Goal: Transaction & Acquisition: Purchase product/service

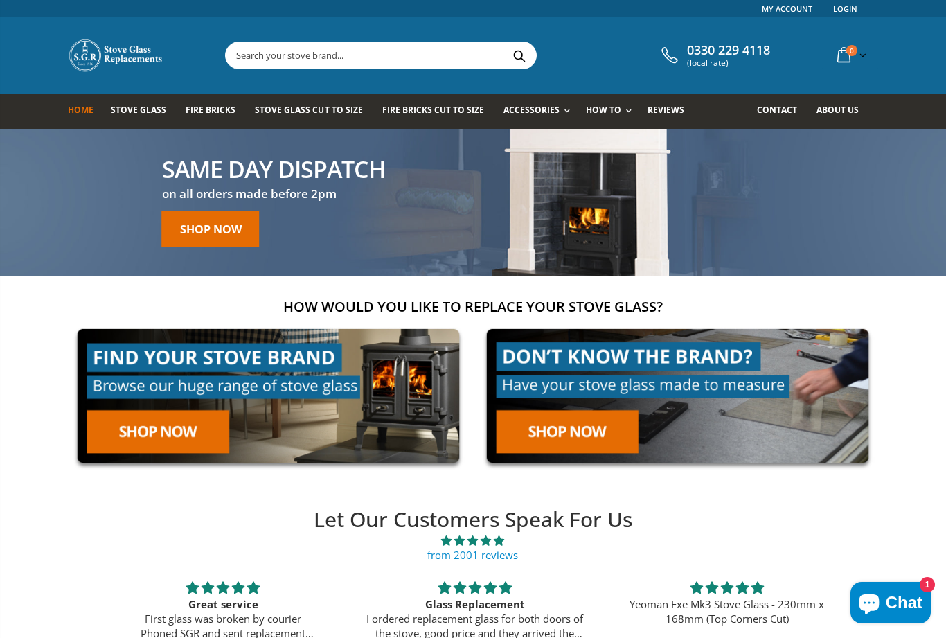
click at [544, 199] on link "Spare Parts" at bounding box center [582, 195] width 141 height 24
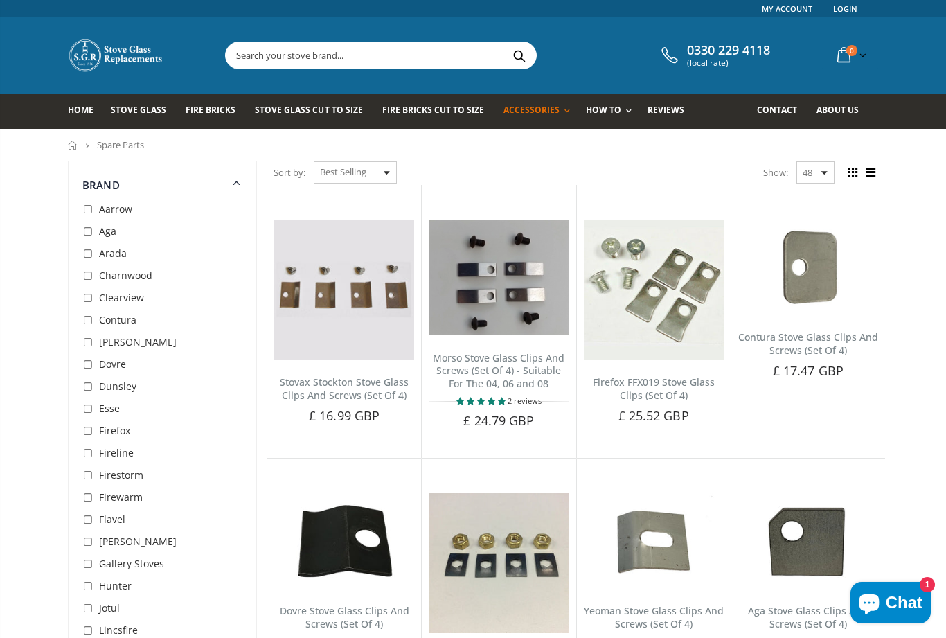
click at [327, 114] on span "Stove Glass Cut To Size" at bounding box center [308, 110] width 107 height 12
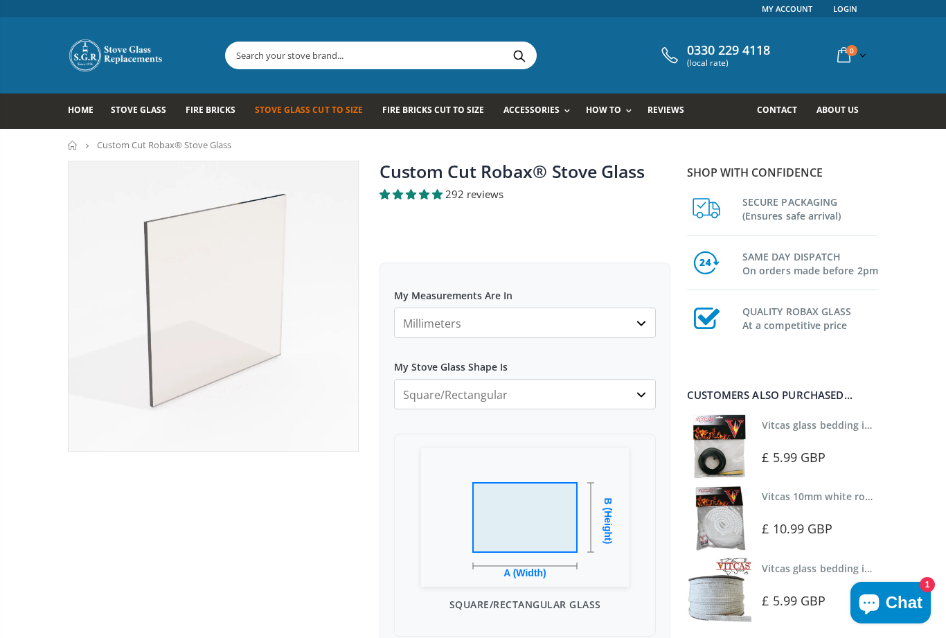
click at [636, 330] on select "Millimeters Centimeters Inches" at bounding box center [525, 322] width 262 height 30
click at [479, 318] on select "Millimeters Centimeters Inches" at bounding box center [525, 322] width 262 height 30
click at [474, 321] on select "Millimeters Centimeters Inches" at bounding box center [525, 322] width 262 height 30
click at [647, 328] on select "Millimeters Centimeters Inches" at bounding box center [525, 322] width 262 height 30
select select "mm"
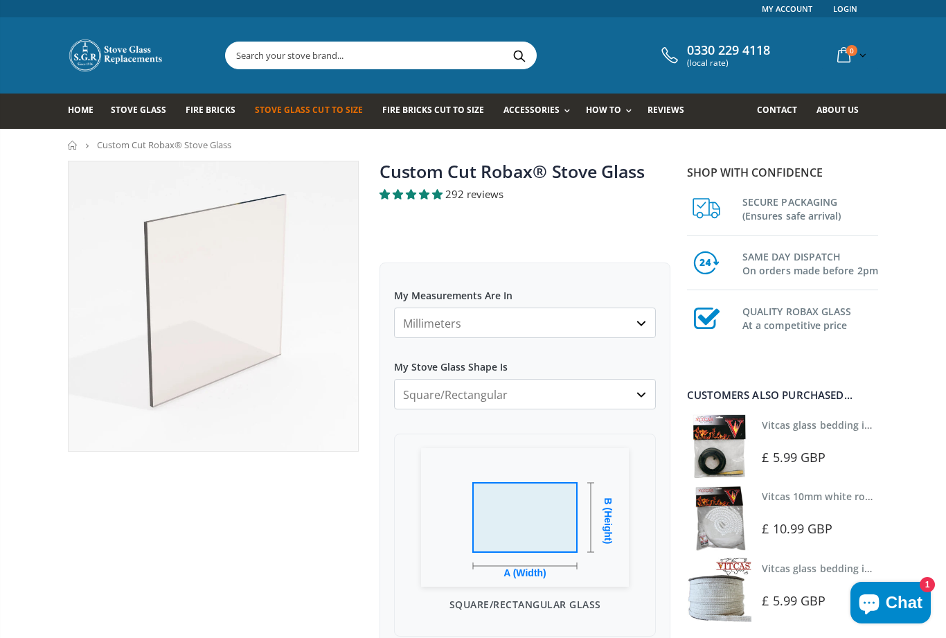
click at [638, 404] on select "Square/Rectangular Arched Half Arch Both Top Corners Cut Single Corner Cut Slop…" at bounding box center [525, 394] width 262 height 30
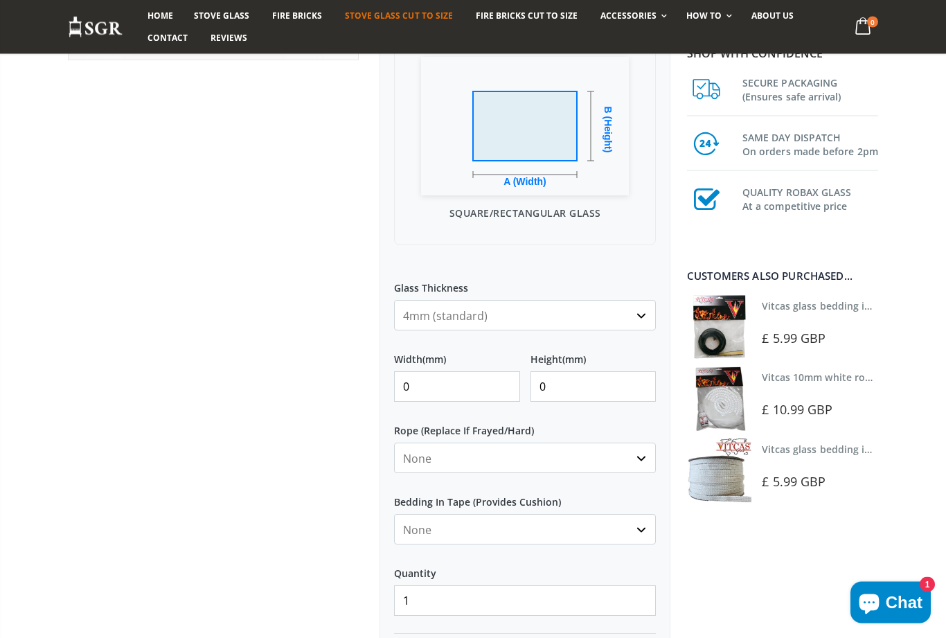
scroll to position [396, 0]
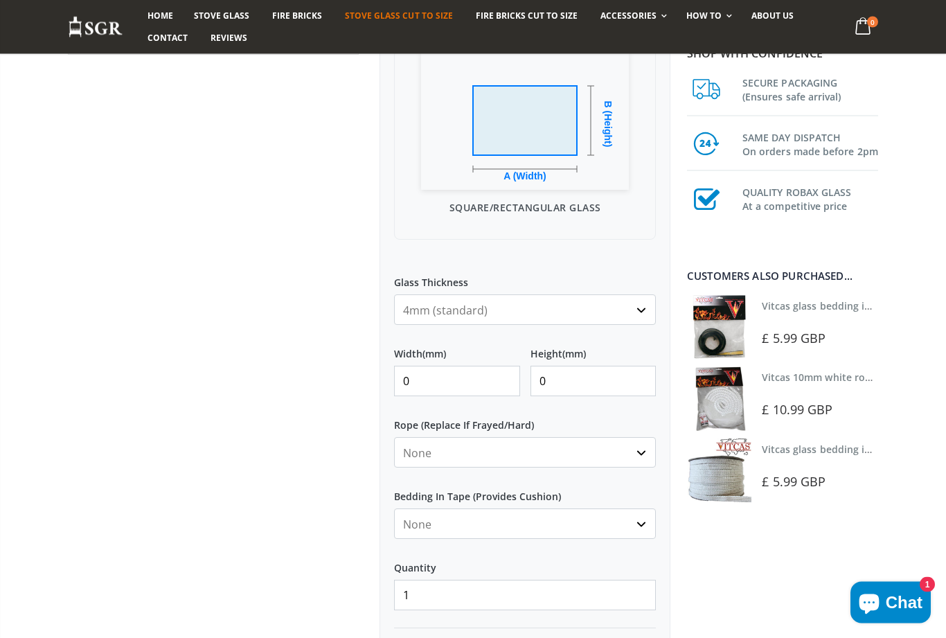
click at [503, 389] on input "0" at bounding box center [457, 381] width 126 height 30
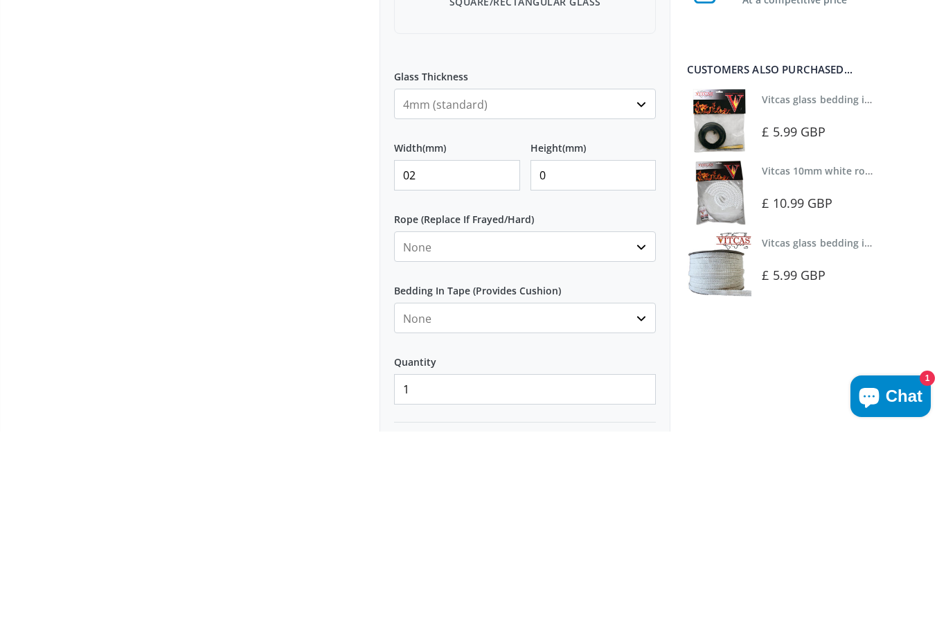
type input "0"
type input "250"
click at [576, 366] on input "0" at bounding box center [593, 381] width 126 height 30
type input "400"
click at [640, 438] on select "None 3mm White 6mm White 8mm White 10mm White 12mm White 6mm Black 8mm Black 10…" at bounding box center [525, 453] width 262 height 30
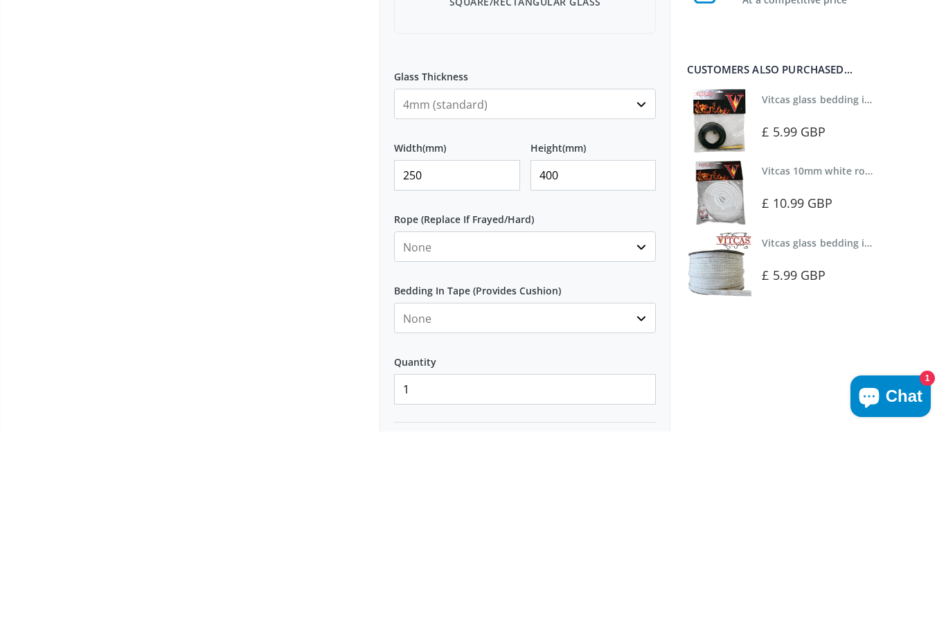
scroll to position [603, 0]
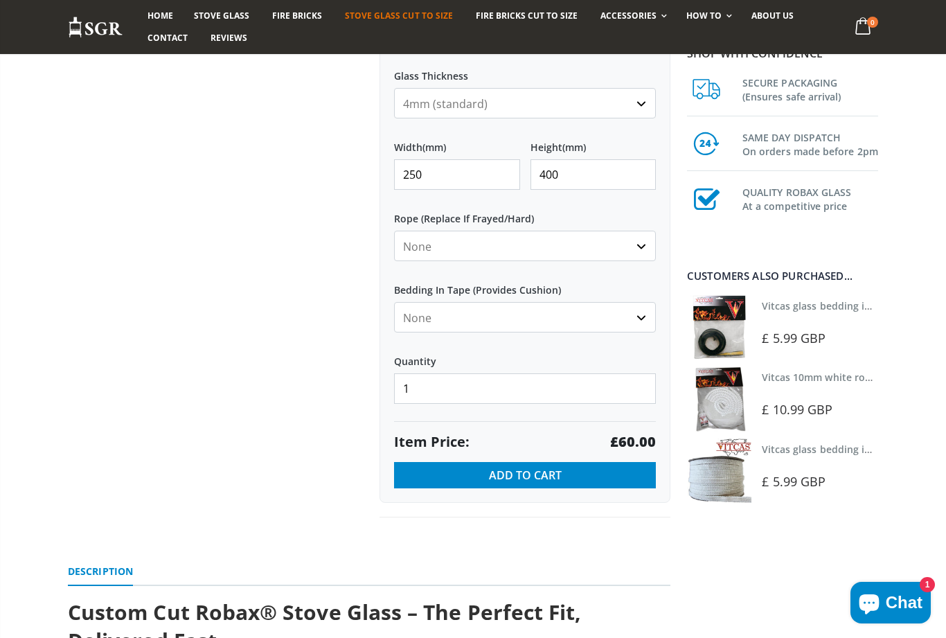
select select "10mm-black"
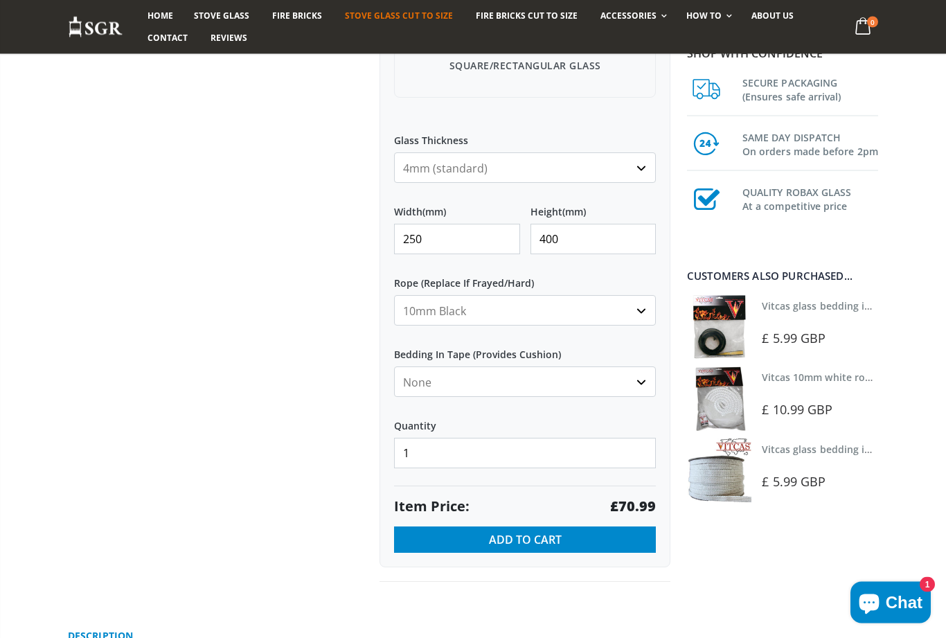
scroll to position [539, 0]
click at [726, 317] on img at bounding box center [719, 327] width 64 height 64
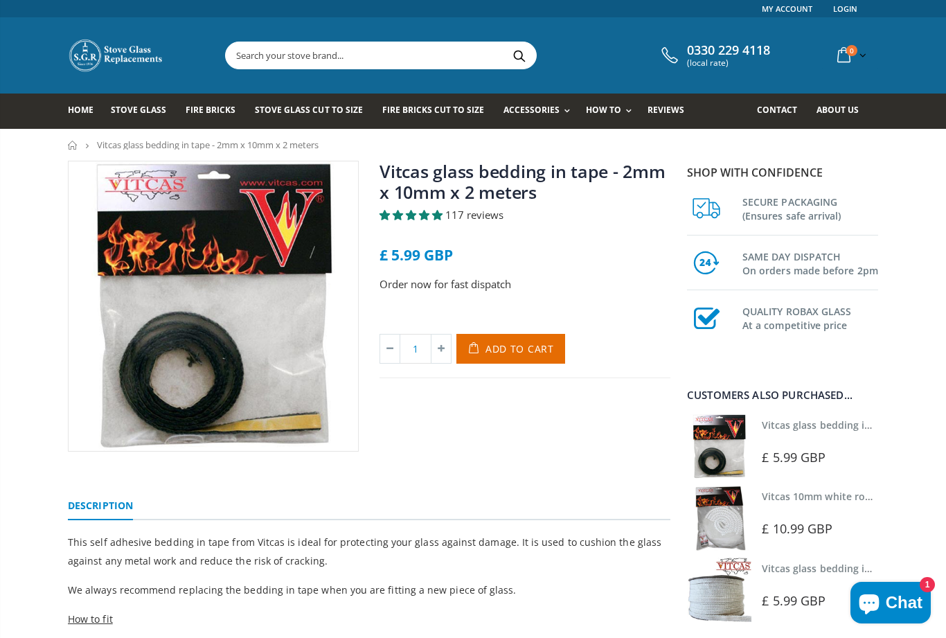
click at [672, 172] on link "Replace Your Stove Glass" at bounding box center [665, 171] width 141 height 24
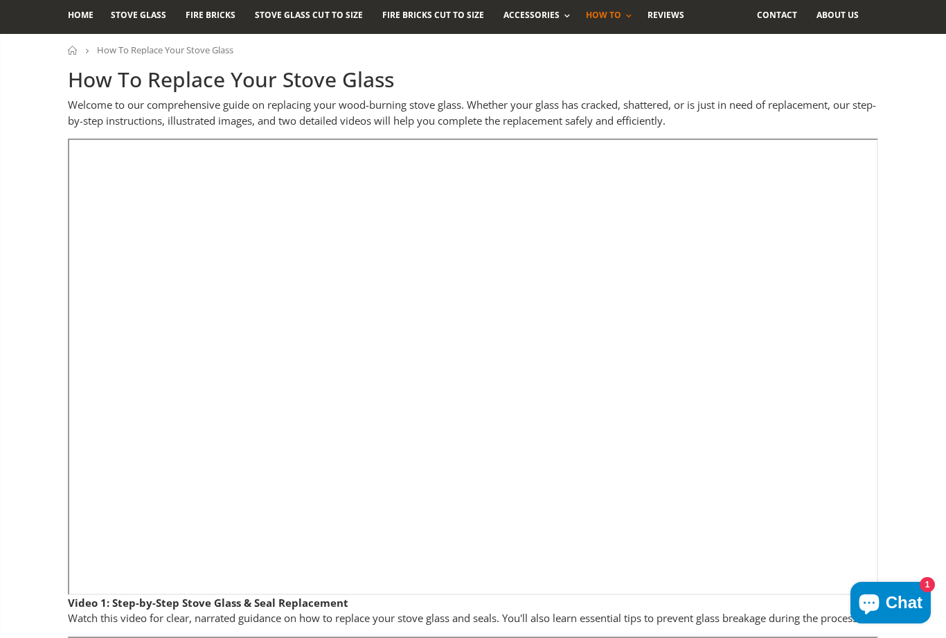
scroll to position [94, 0]
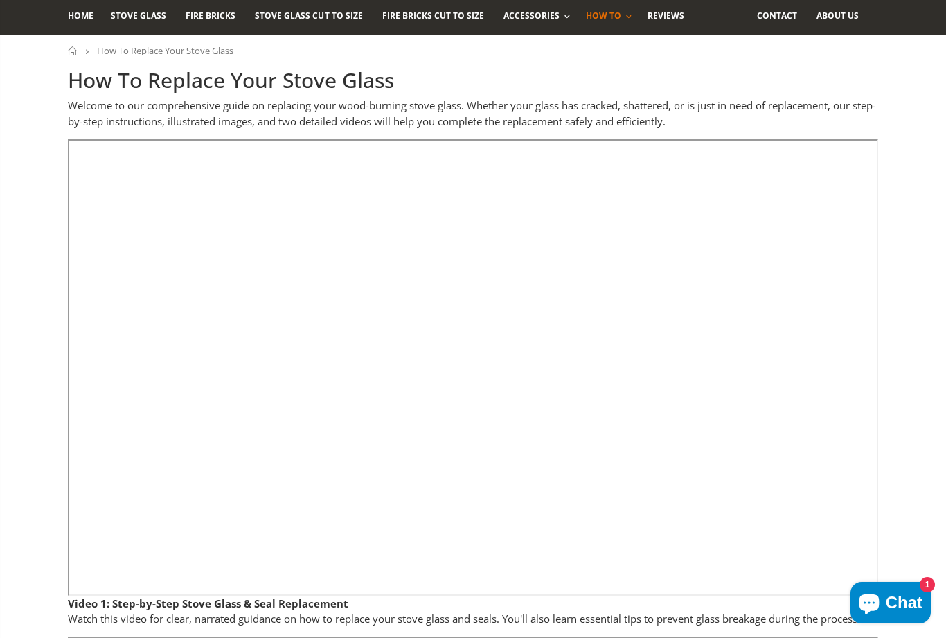
click at [456, 5] on link "Fire Bricks Cut To Size" at bounding box center [438, 16] width 112 height 35
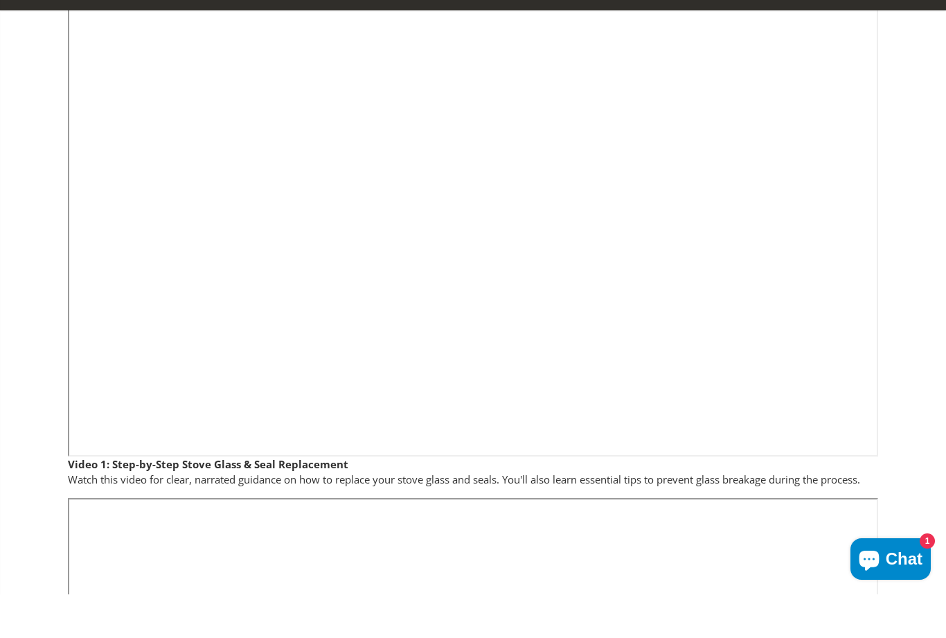
scroll to position [234, 0]
